Goal: Check status: Check status

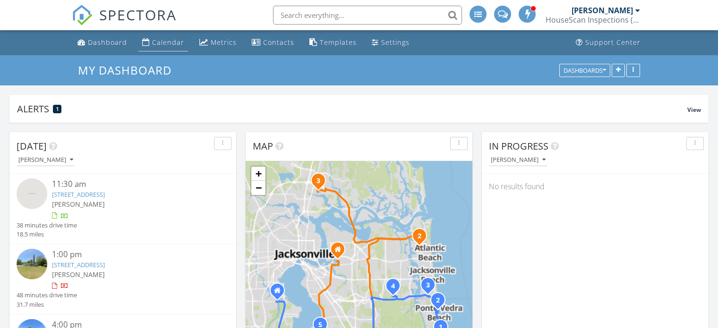
click at [153, 42] on div "Calendar" at bounding box center [168, 42] width 32 height 9
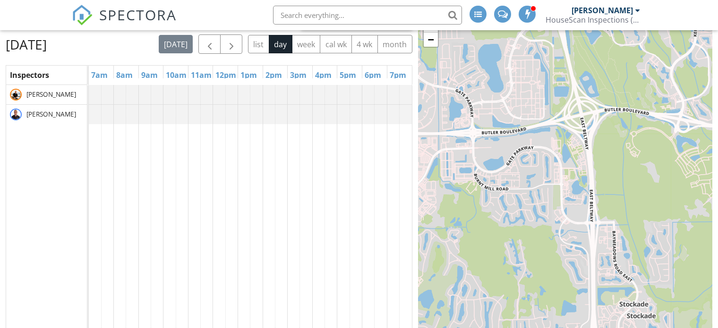
scroll to position [94, 0]
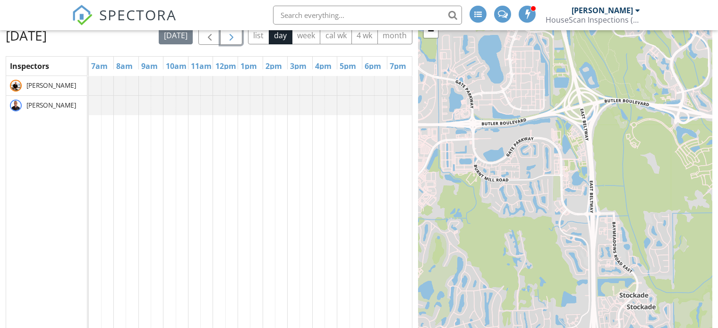
click at [237, 41] on span "button" at bounding box center [231, 35] width 11 height 11
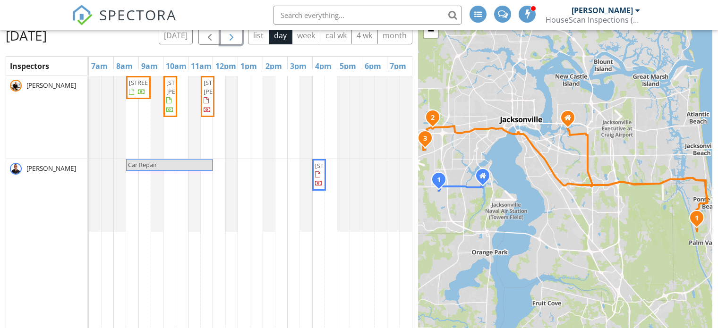
click at [237, 35] on span "button" at bounding box center [231, 35] width 11 height 11
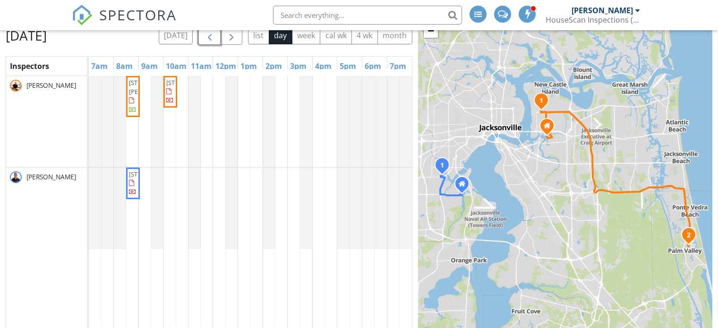
click at [215, 37] on span "button" at bounding box center [209, 35] width 11 height 11
